Goal: Task Accomplishment & Management: Manage account settings

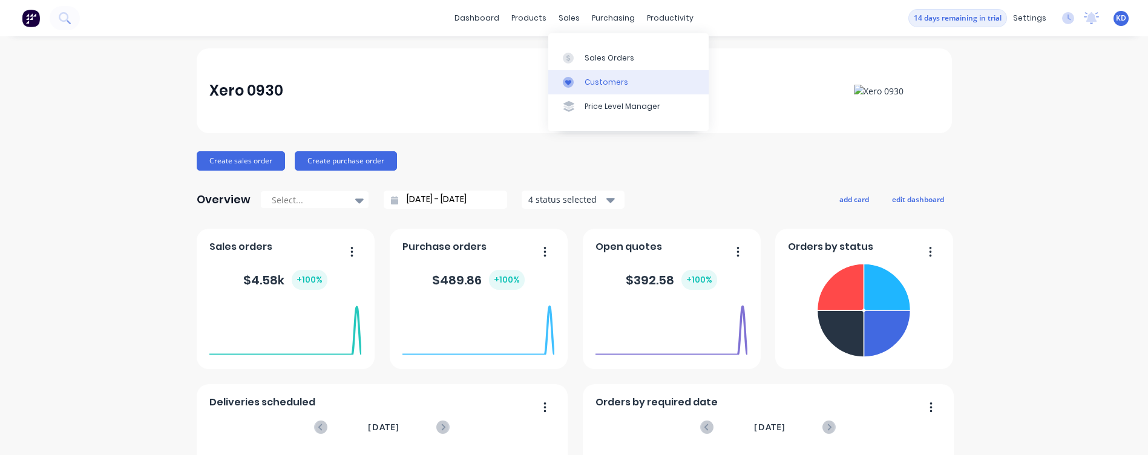
click at [595, 80] on div "Customers" at bounding box center [607, 82] width 44 height 11
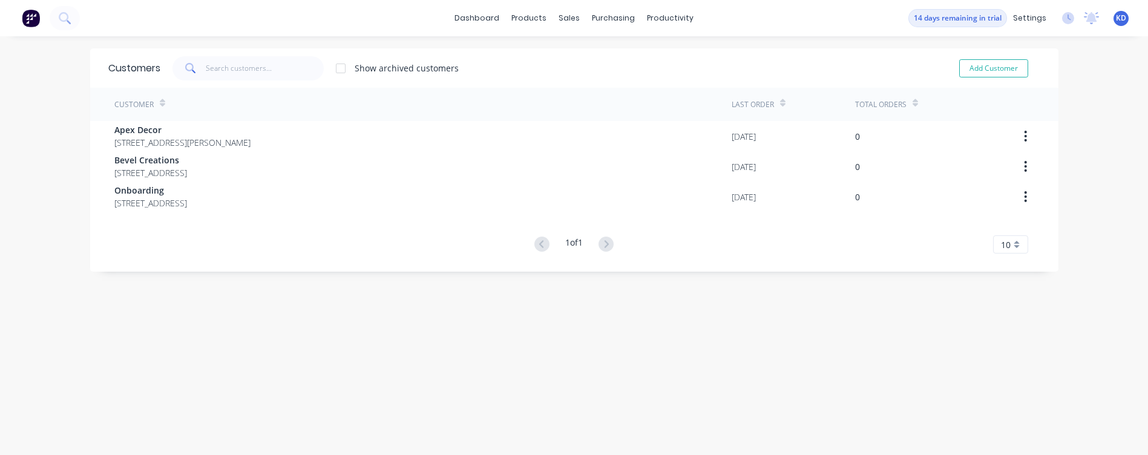
click at [506, 337] on div "Customers Show archived customers Add Customer Customer Last Order Total Orders…" at bounding box center [574, 257] width 968 height 419
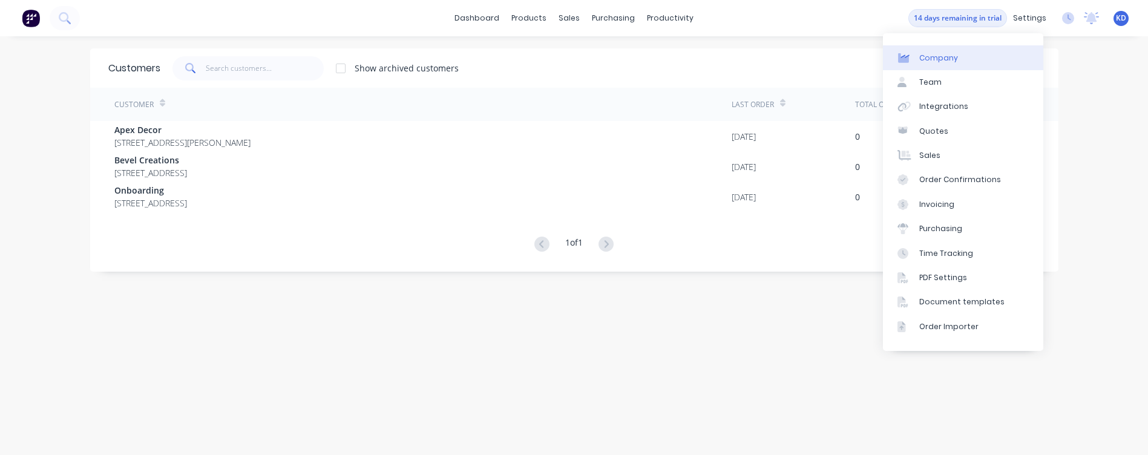
click at [1008, 65] on link "Company" at bounding box center [963, 57] width 160 height 24
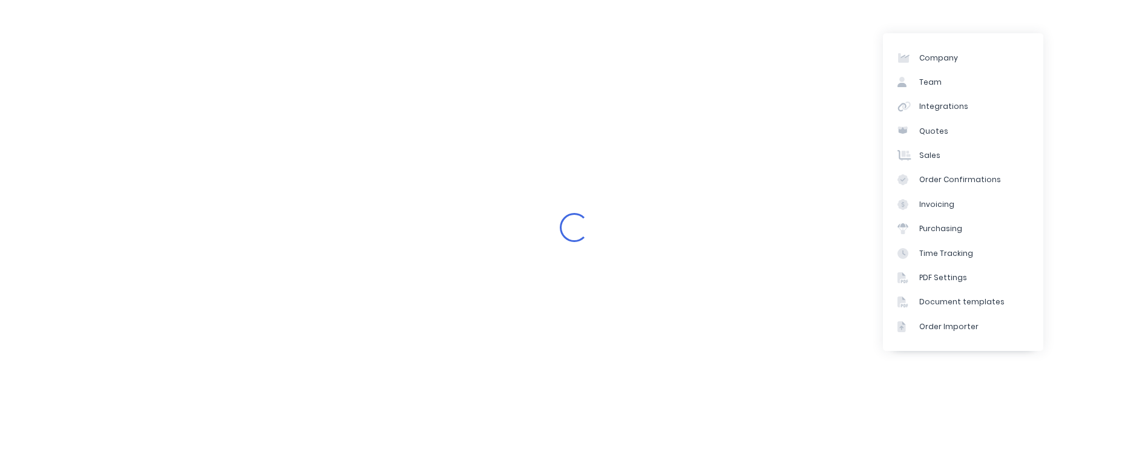
select select "AU"
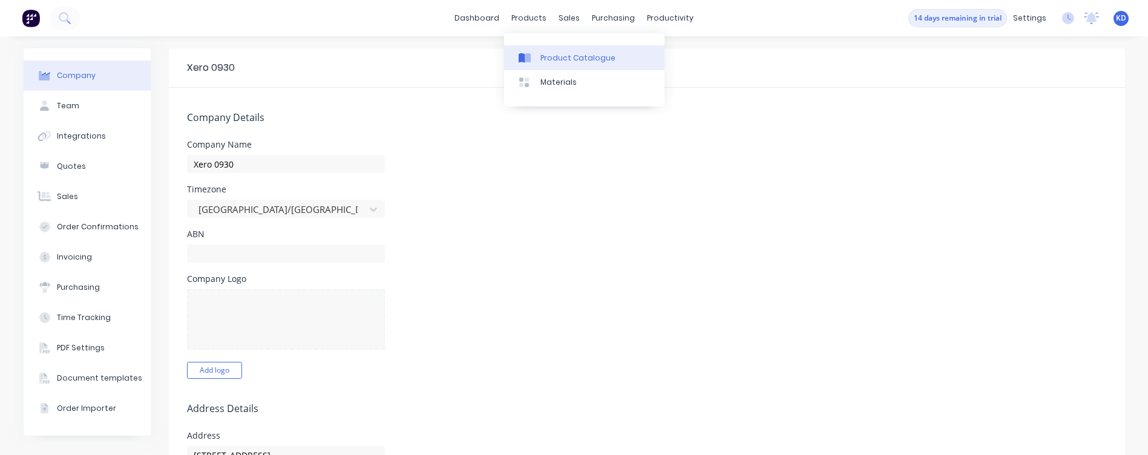
click at [551, 55] on div "Product Catalogue" at bounding box center [578, 58] width 75 height 11
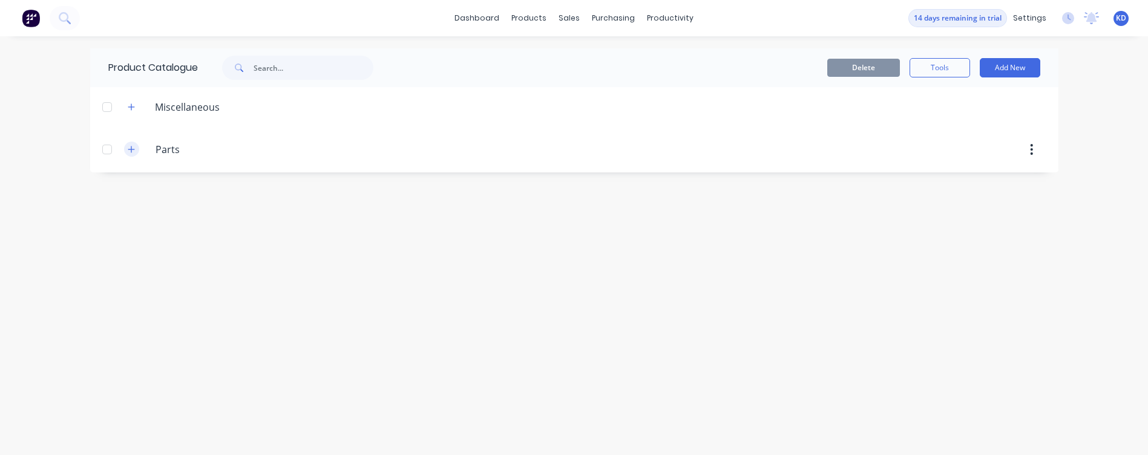
click at [128, 153] on icon "button" at bounding box center [131, 149] width 7 height 8
click at [131, 103] on icon "button" at bounding box center [131, 107] width 7 height 8
click at [1066, 246] on div "dashboard products sales purchasing productivity dashboard products Product Cat…" at bounding box center [574, 227] width 1148 height 455
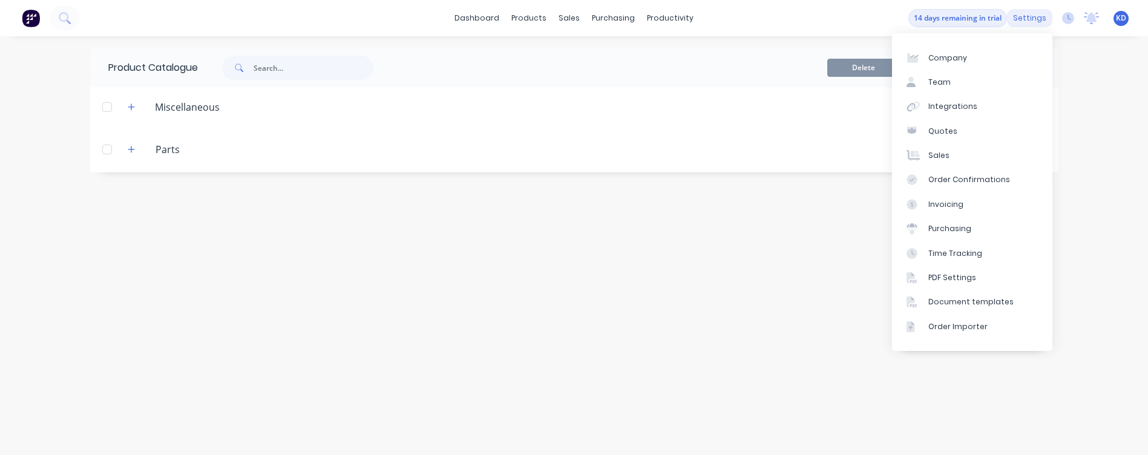
click at [1031, 22] on div "settings" at bounding box center [1029, 18] width 45 height 18
click at [973, 254] on div "Time Tracking" at bounding box center [955, 253] width 54 height 11
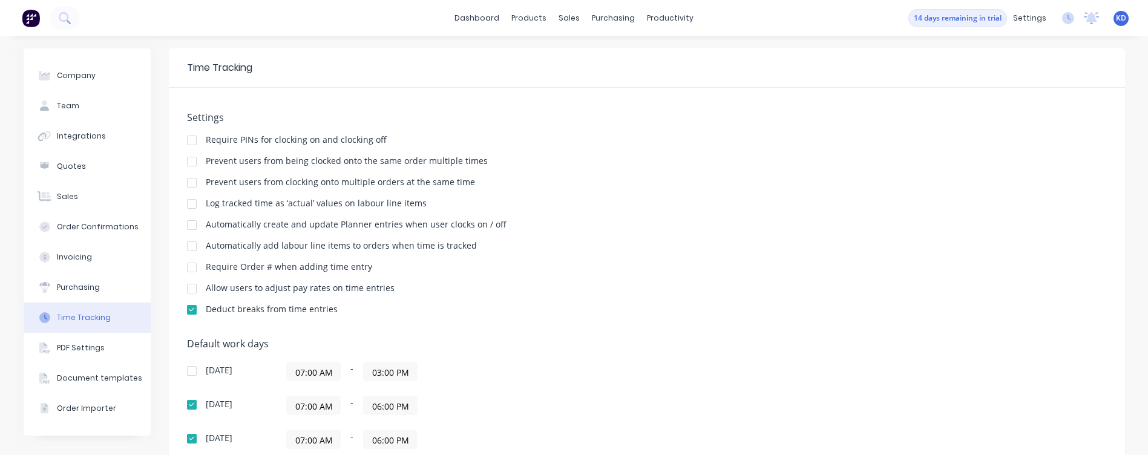
click at [1116, 21] on span "KD" at bounding box center [1121, 18] width 10 height 11
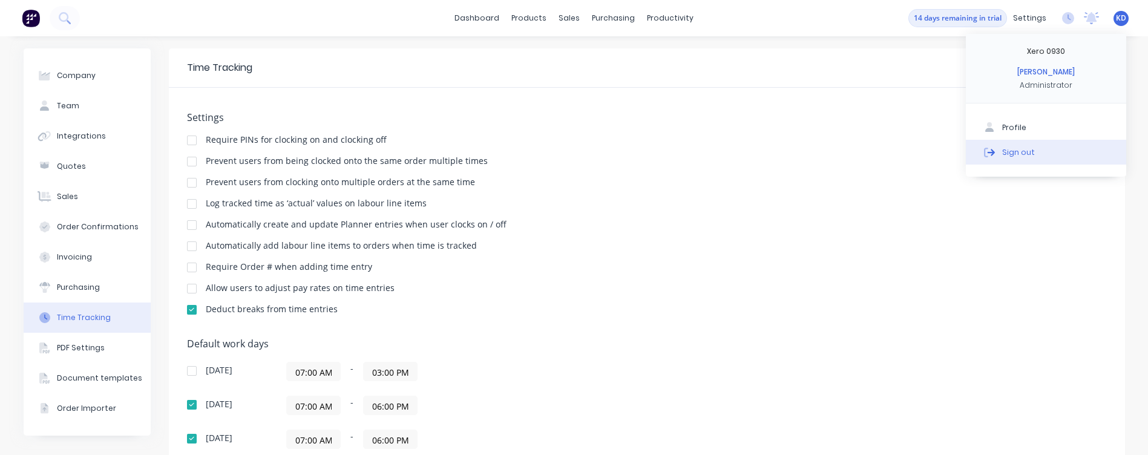
click at [1037, 153] on button "Sign out" at bounding box center [1046, 152] width 160 height 24
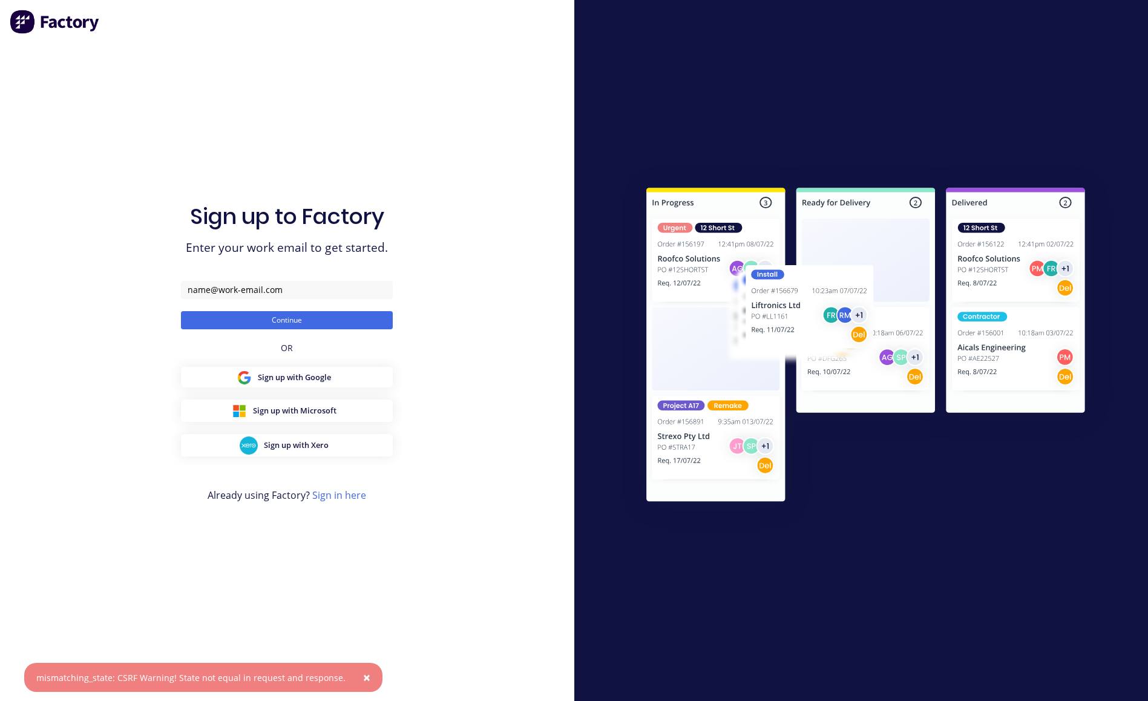
click at [363, 682] on span "×" at bounding box center [366, 677] width 7 height 17
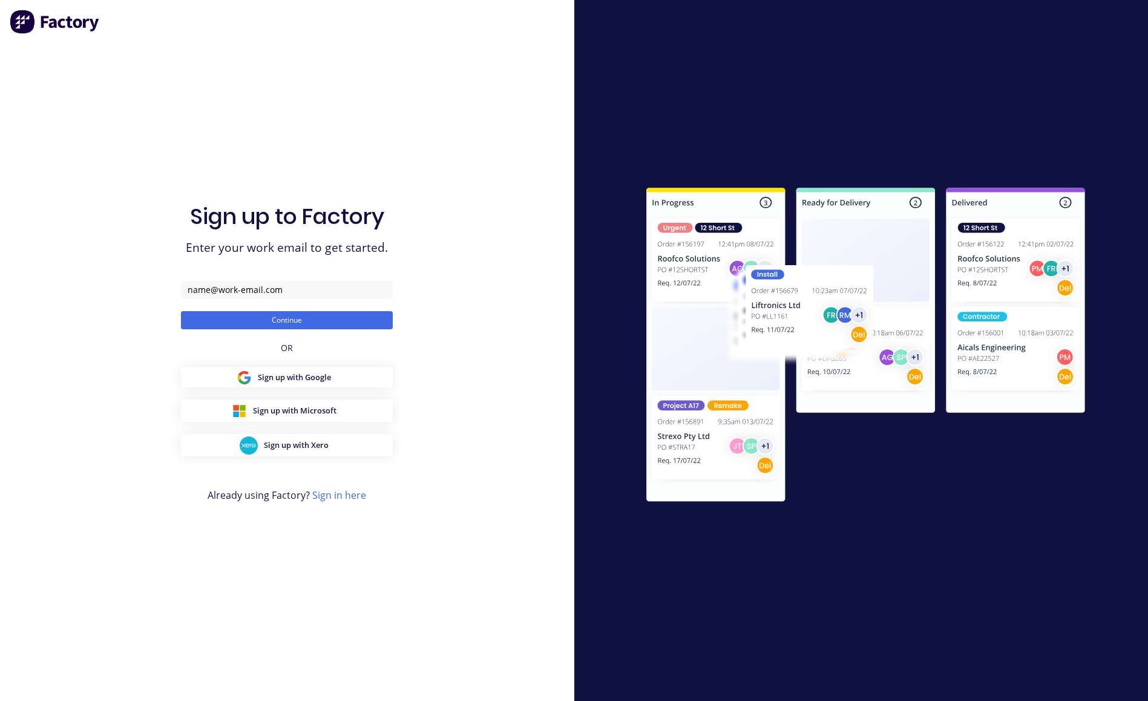
click at [481, 482] on div "Sign up to Factory Enter your work email to get started. Continue OR Sign up wi…" at bounding box center [287, 350] width 574 height 701
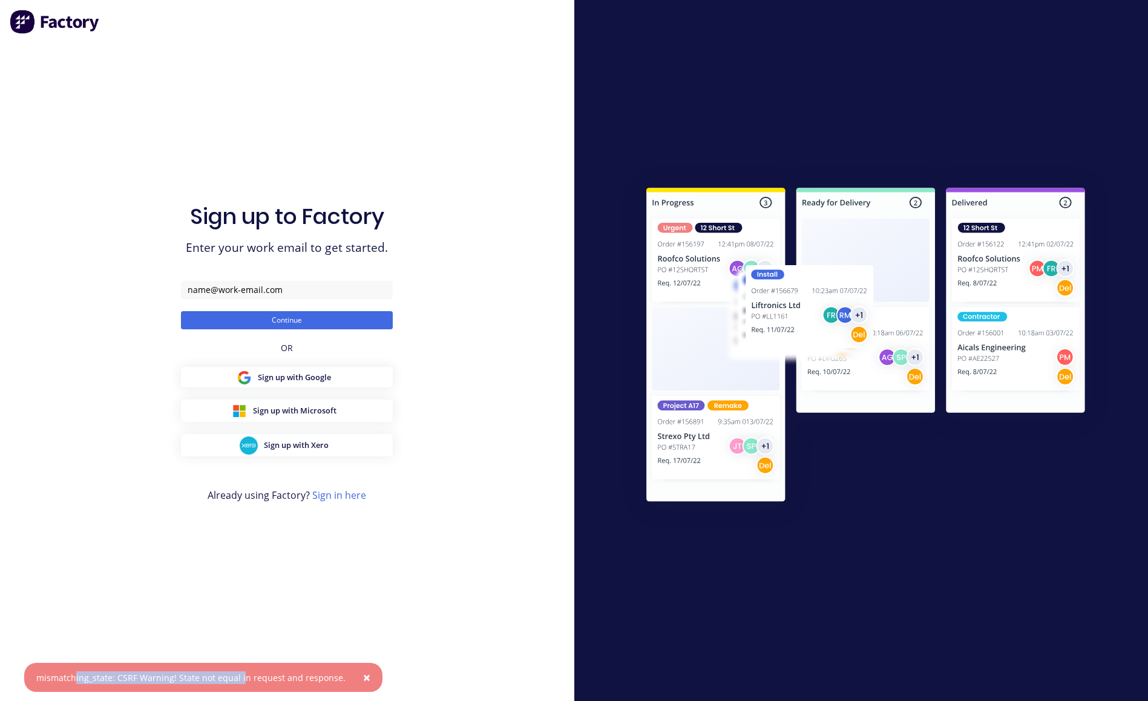
drag, startPoint x: 73, startPoint y: 682, endPoint x: 258, endPoint y: 676, distance: 184.7
click at [253, 677] on div "mismatching_state: CSRF Warning! State not equal in request and response." at bounding box center [190, 677] width 309 height 13
click at [498, 579] on div "Sign up to Factory Enter your work email to get started. Continue OR Sign up wi…" at bounding box center [287, 350] width 574 height 701
click at [507, 291] on div "Sign up to Factory Enter your work email to get started. Continue OR Sign up wi…" at bounding box center [287, 350] width 574 height 701
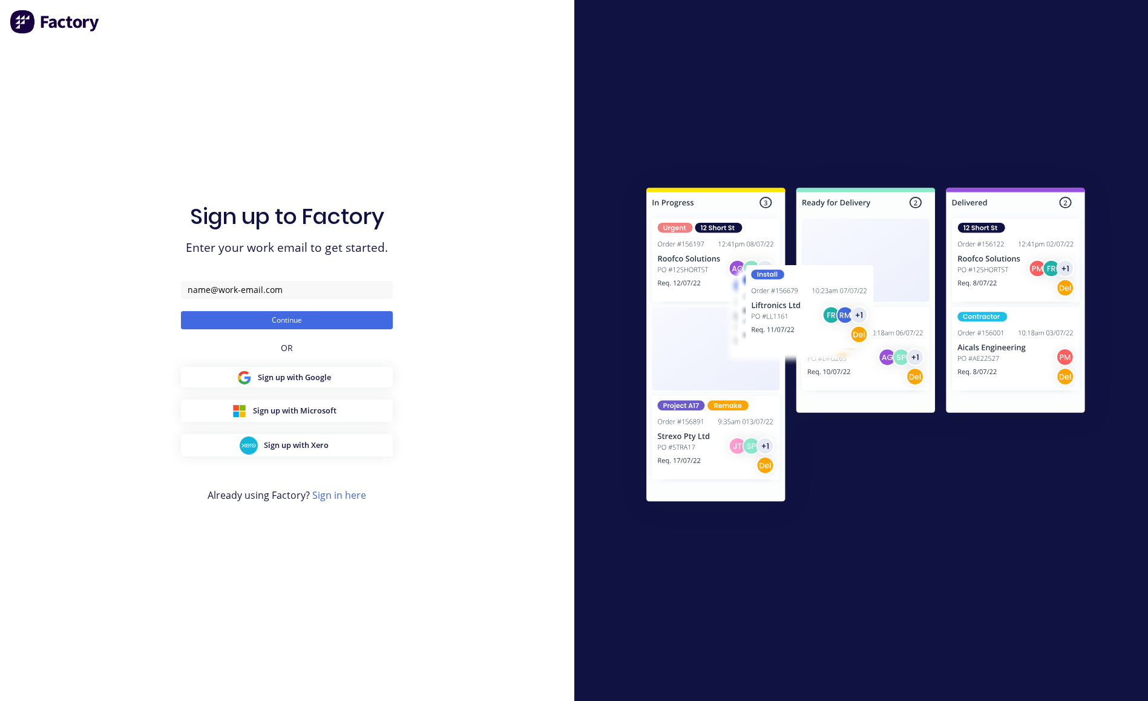
click at [1030, 390] on img at bounding box center [866, 346] width 492 height 367
click at [590, 150] on div at bounding box center [861, 350] width 574 height 701
